Goal: Information Seeking & Learning: Check status

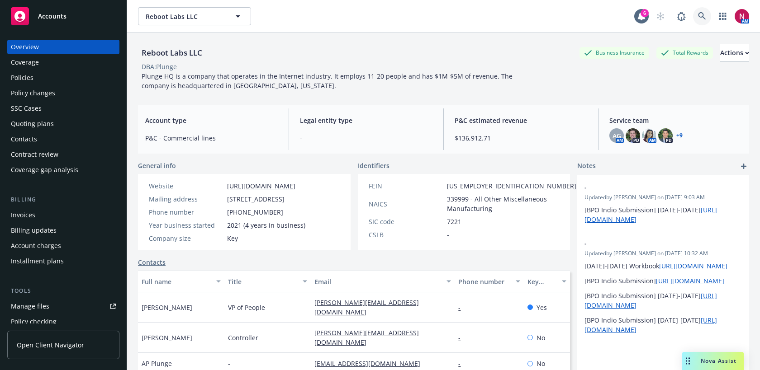
click at [701, 19] on icon at bounding box center [702, 16] width 8 height 8
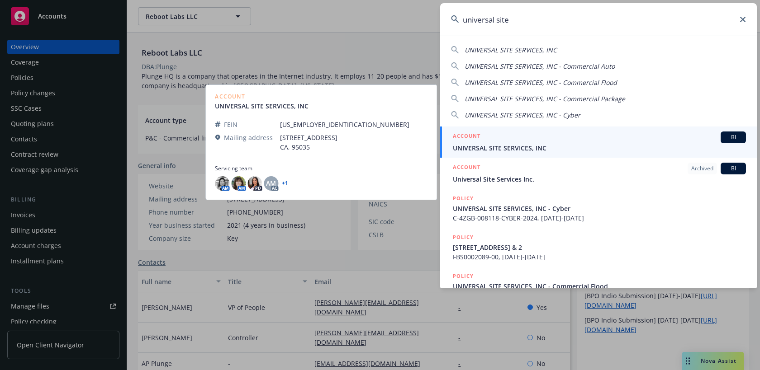
type input "universal site"
click at [567, 141] on div "ACCOUNT BI" at bounding box center [599, 138] width 293 height 12
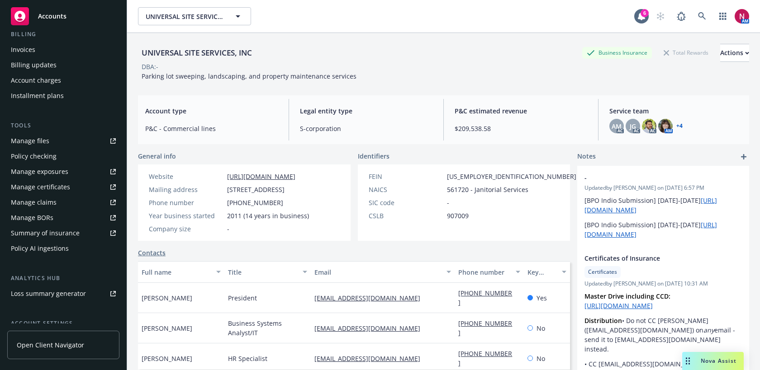
scroll to position [234, 0]
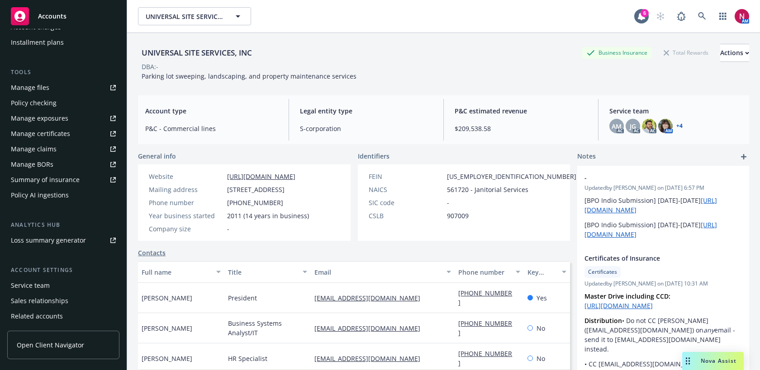
click at [57, 199] on div "Policy AI ingestions" at bounding box center [40, 195] width 58 height 14
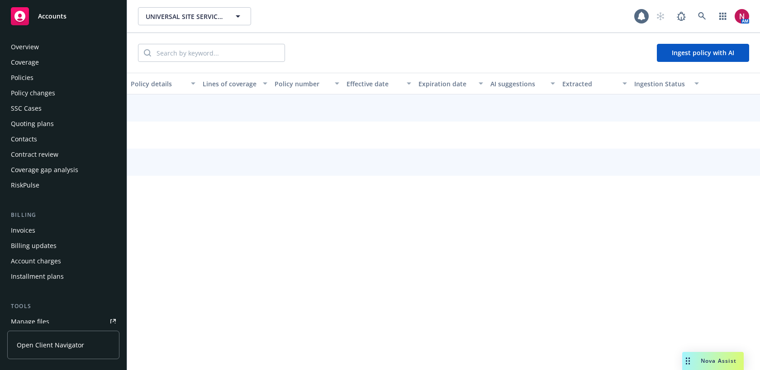
scroll to position [230, 0]
